Goal: Find specific page/section: Find specific page/section

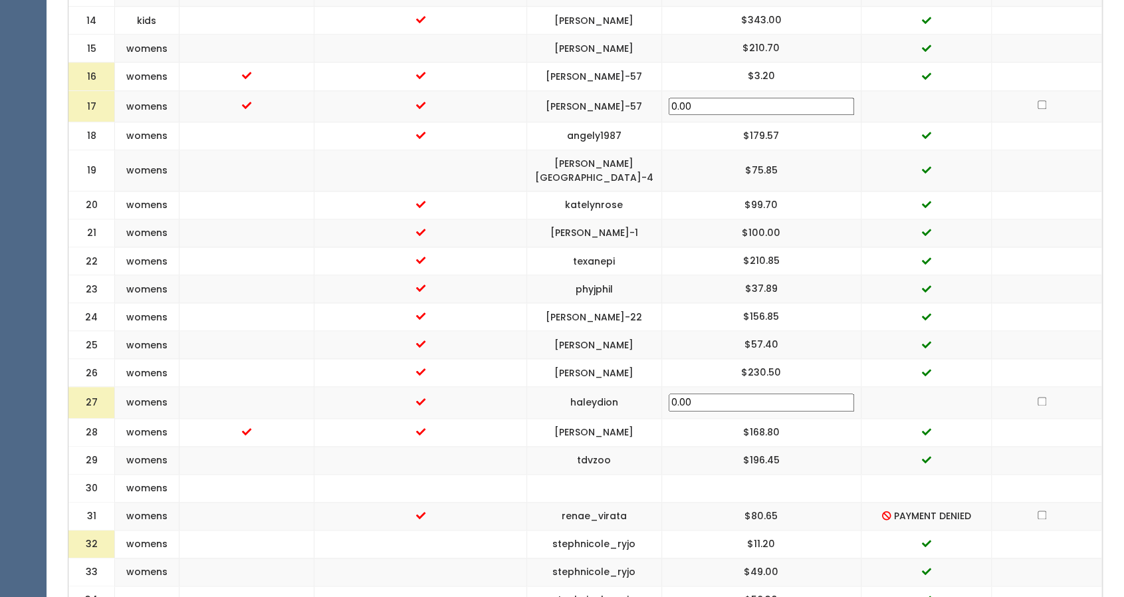
scroll to position [972, 0]
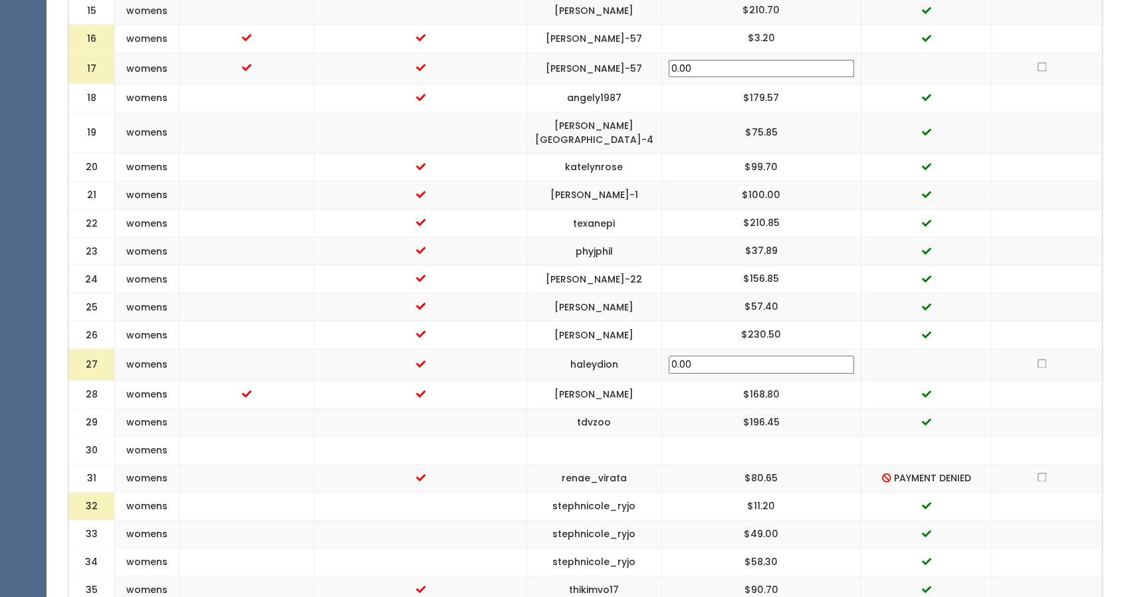
drag, startPoint x: 748, startPoint y: 439, endPoint x: 655, endPoint y: 422, distance: 94.7
click at [655, 422] on tbody at bounding box center [585, 552] width 1034 height 1906
click at [613, 464] on td "renae_virata" at bounding box center [593, 478] width 135 height 28
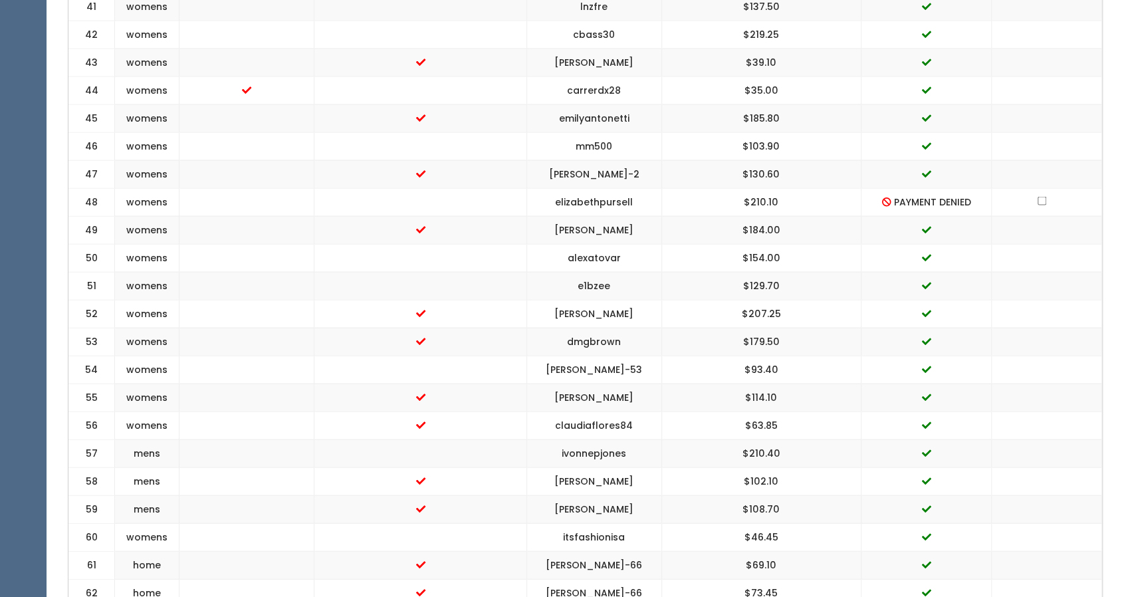
scroll to position [1720, 0]
click at [607, 190] on td "elizabethpursell" at bounding box center [593, 204] width 135 height 28
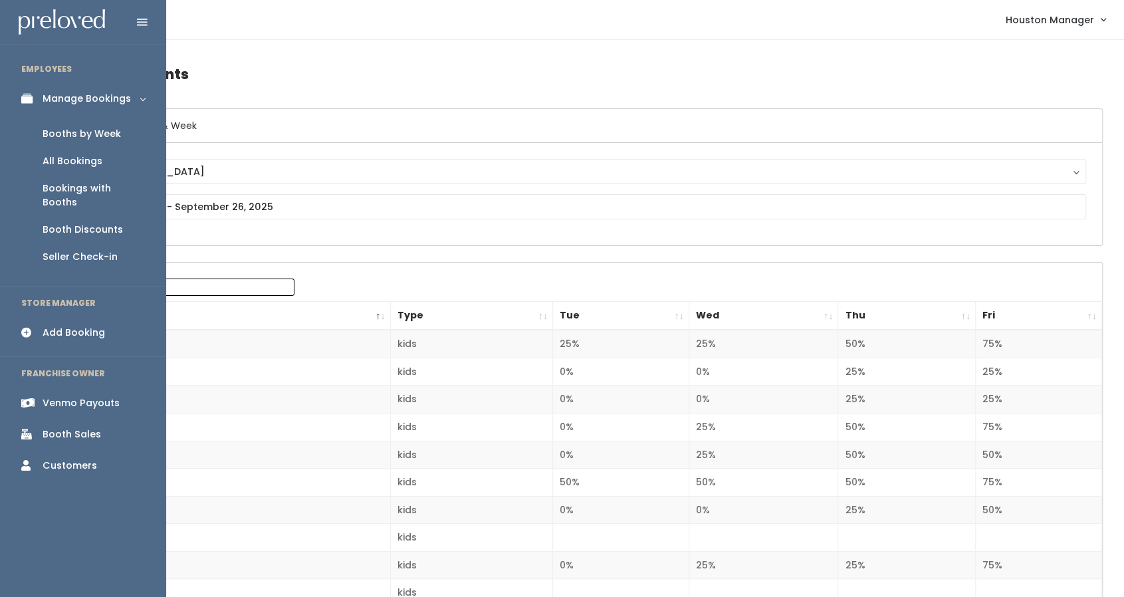
click at [44, 137] on div "Booths by Week" at bounding box center [82, 134] width 78 height 14
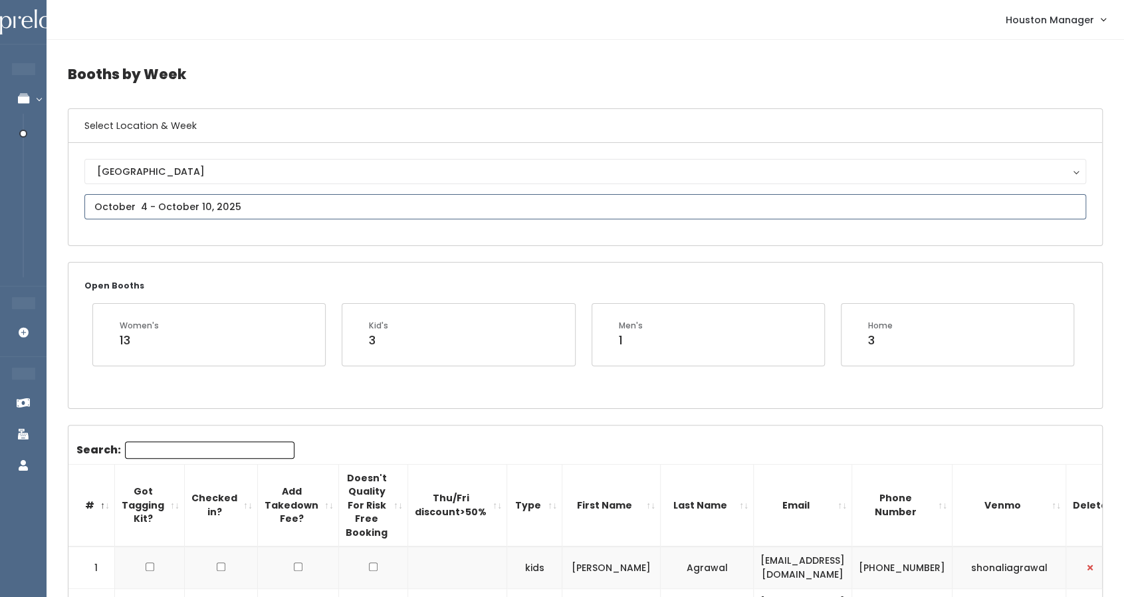
click at [188, 201] on input "text" at bounding box center [585, 206] width 1002 height 25
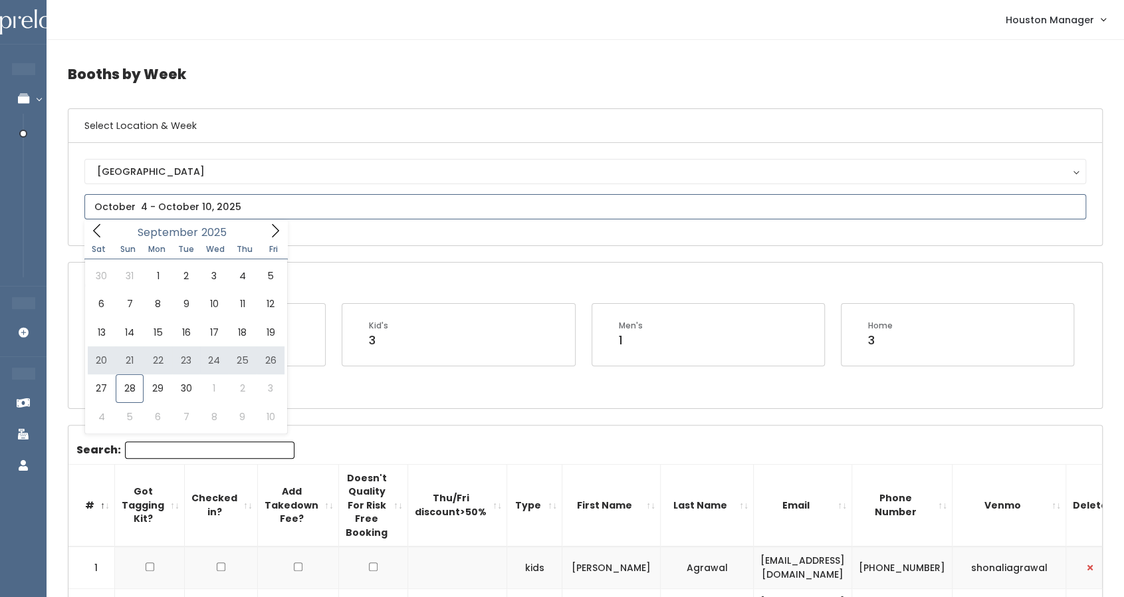
type input "September 20 to September 26"
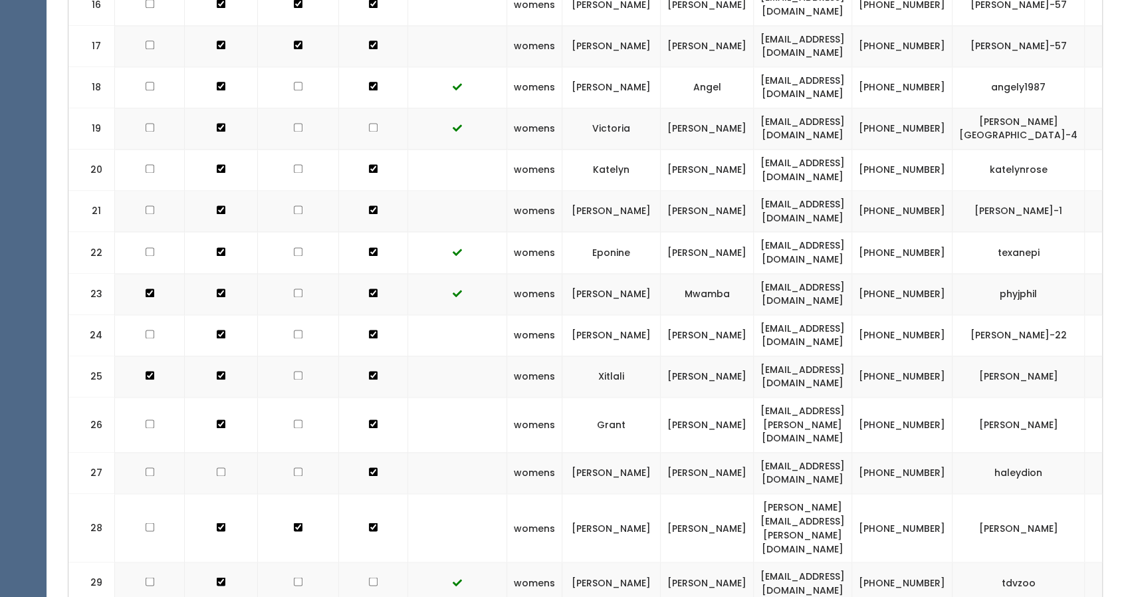
scroll to position [1163, 0]
copy tr "Revirata@yahoo.com"
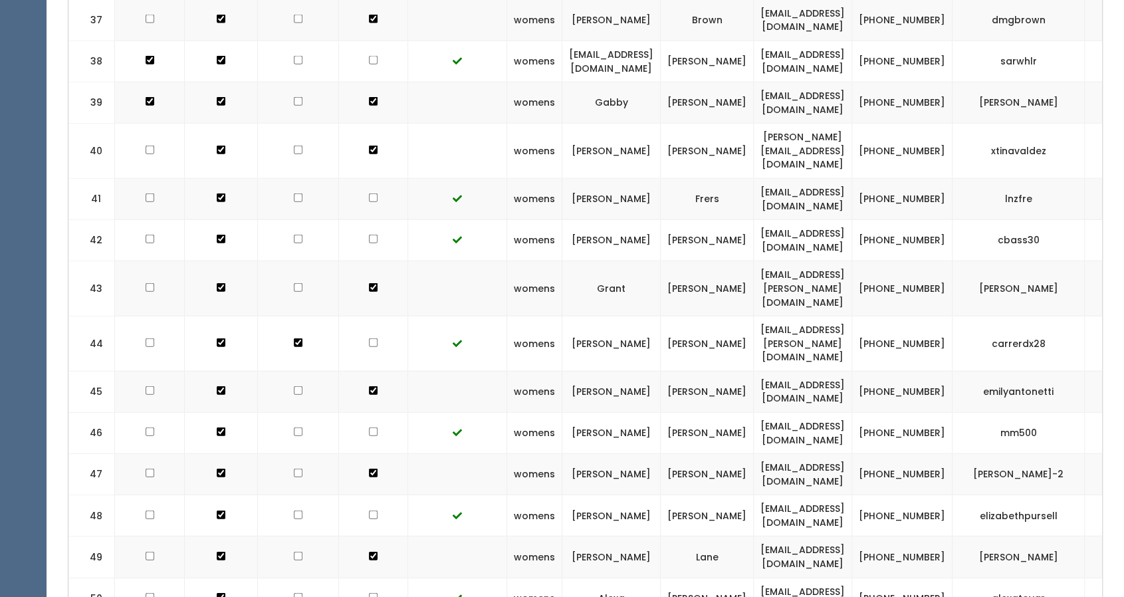
scroll to position [2053, 0]
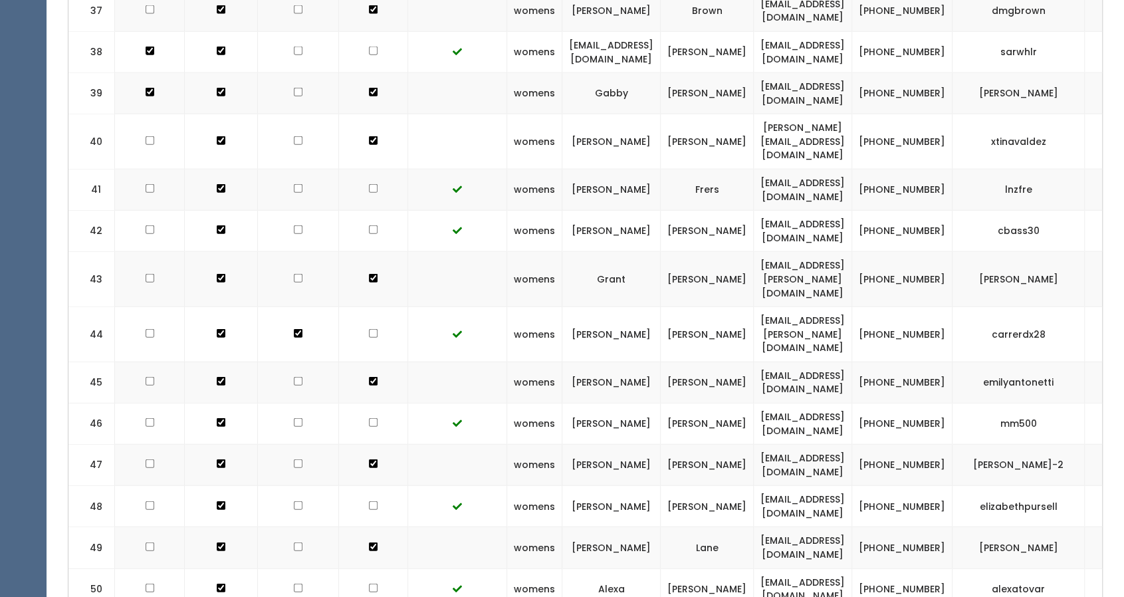
click at [756, 486] on td "elizabethpursell_8928@yahoo.com" at bounding box center [803, 506] width 98 height 41
copy tr "elizabethpursell_8928@yahoo.com"
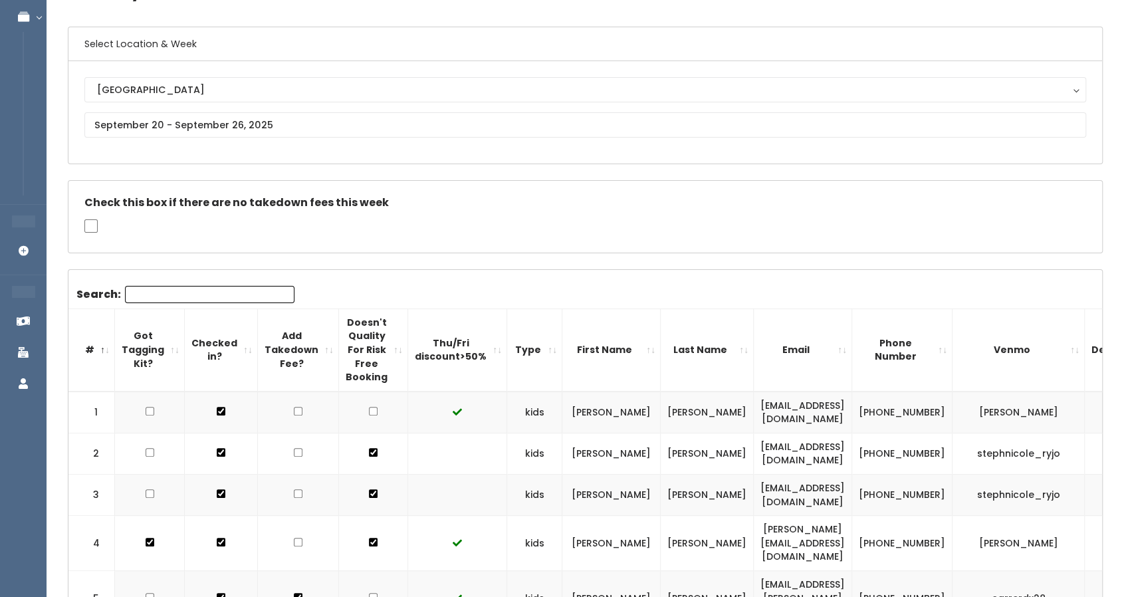
scroll to position [77, 0]
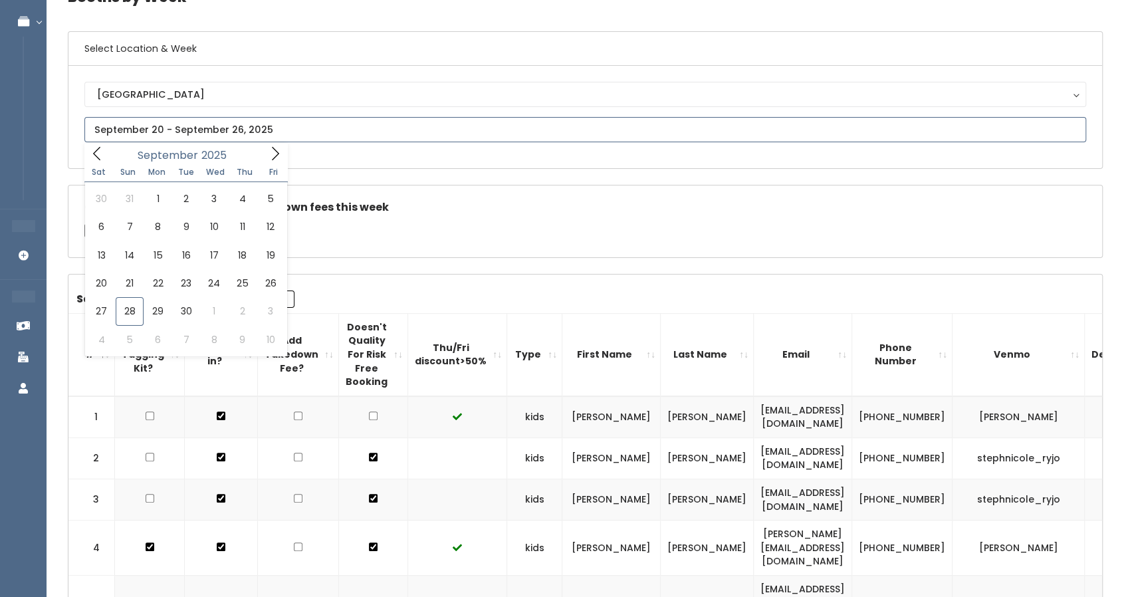
click at [292, 130] on input "text" at bounding box center [585, 129] width 1002 height 25
type input "October 4 to October 10"
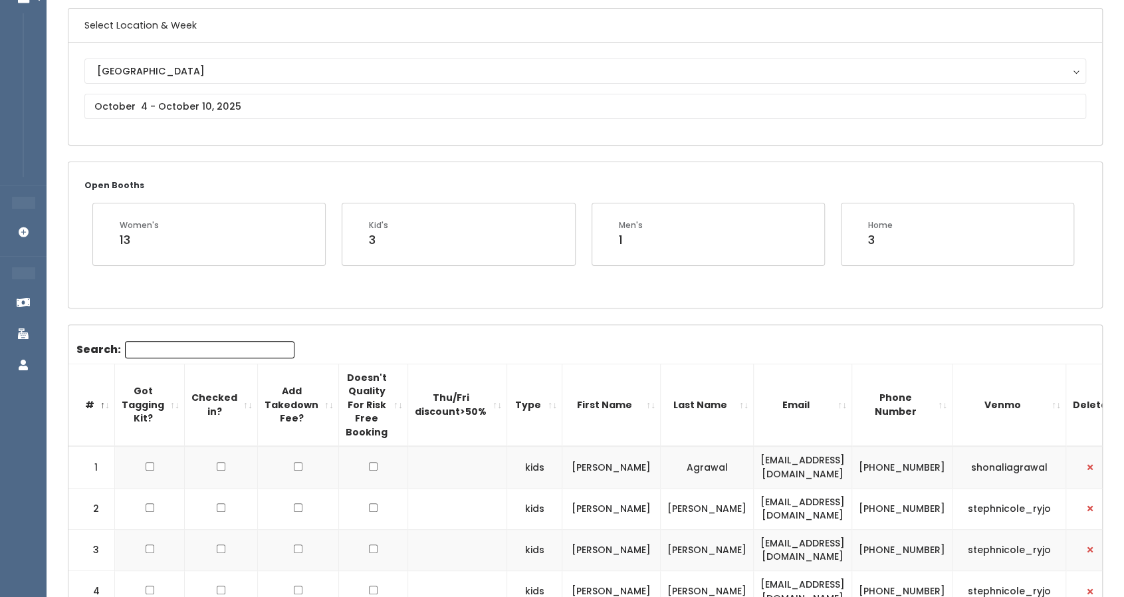
scroll to position [100, 0]
click at [223, 104] on input "text" at bounding box center [585, 106] width 1002 height 25
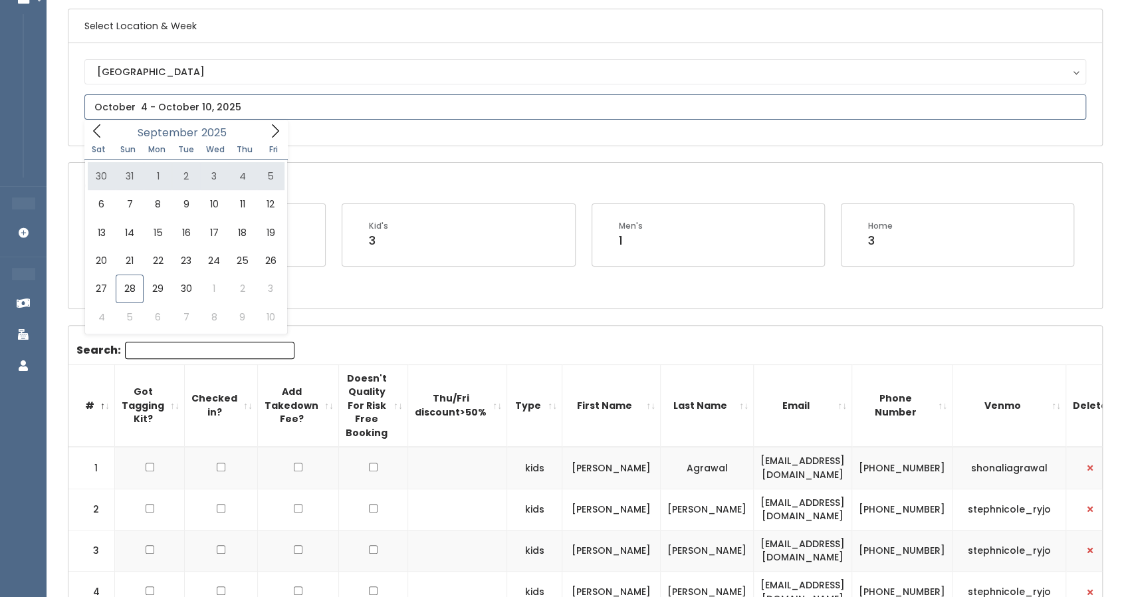
click at [274, 130] on icon at bounding box center [275, 131] width 15 height 15
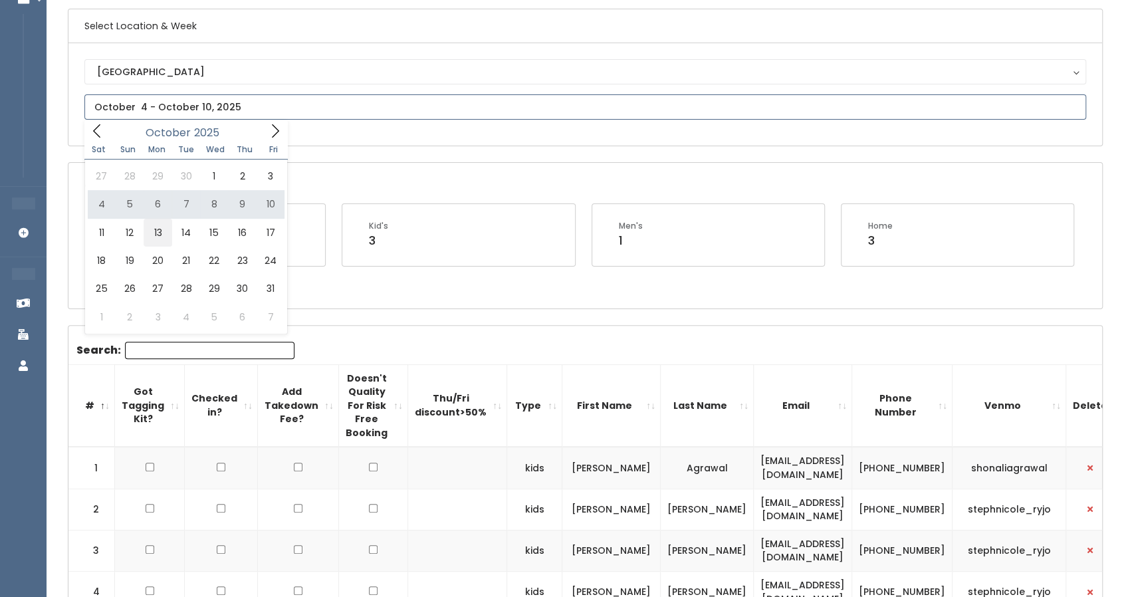
type input "[DATE] to [DATE]"
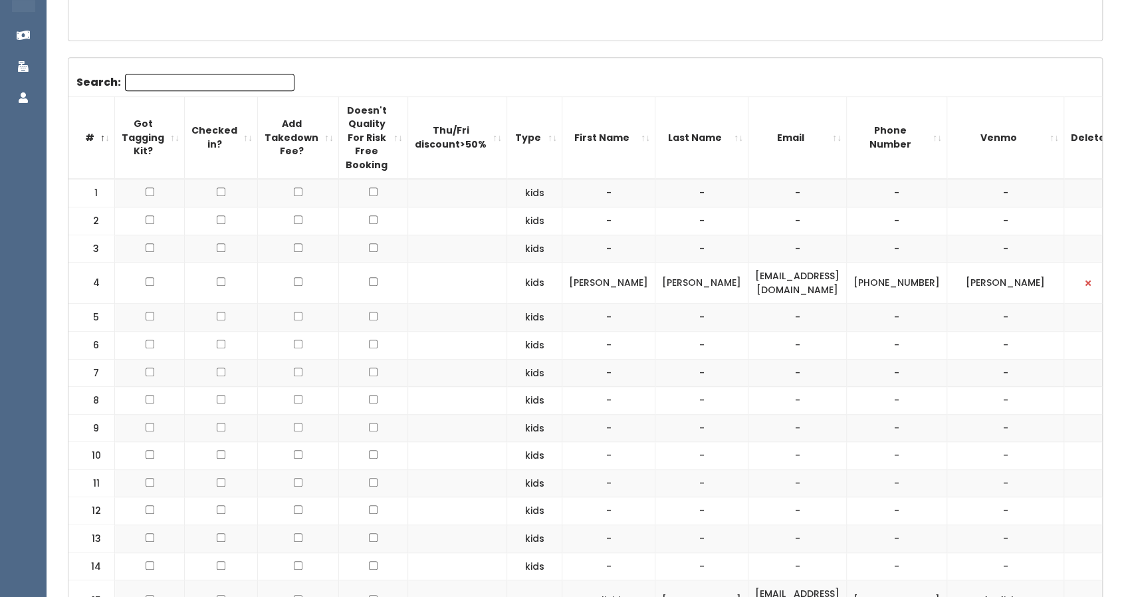
scroll to position [187, 0]
